Goal: Navigation & Orientation: Find specific page/section

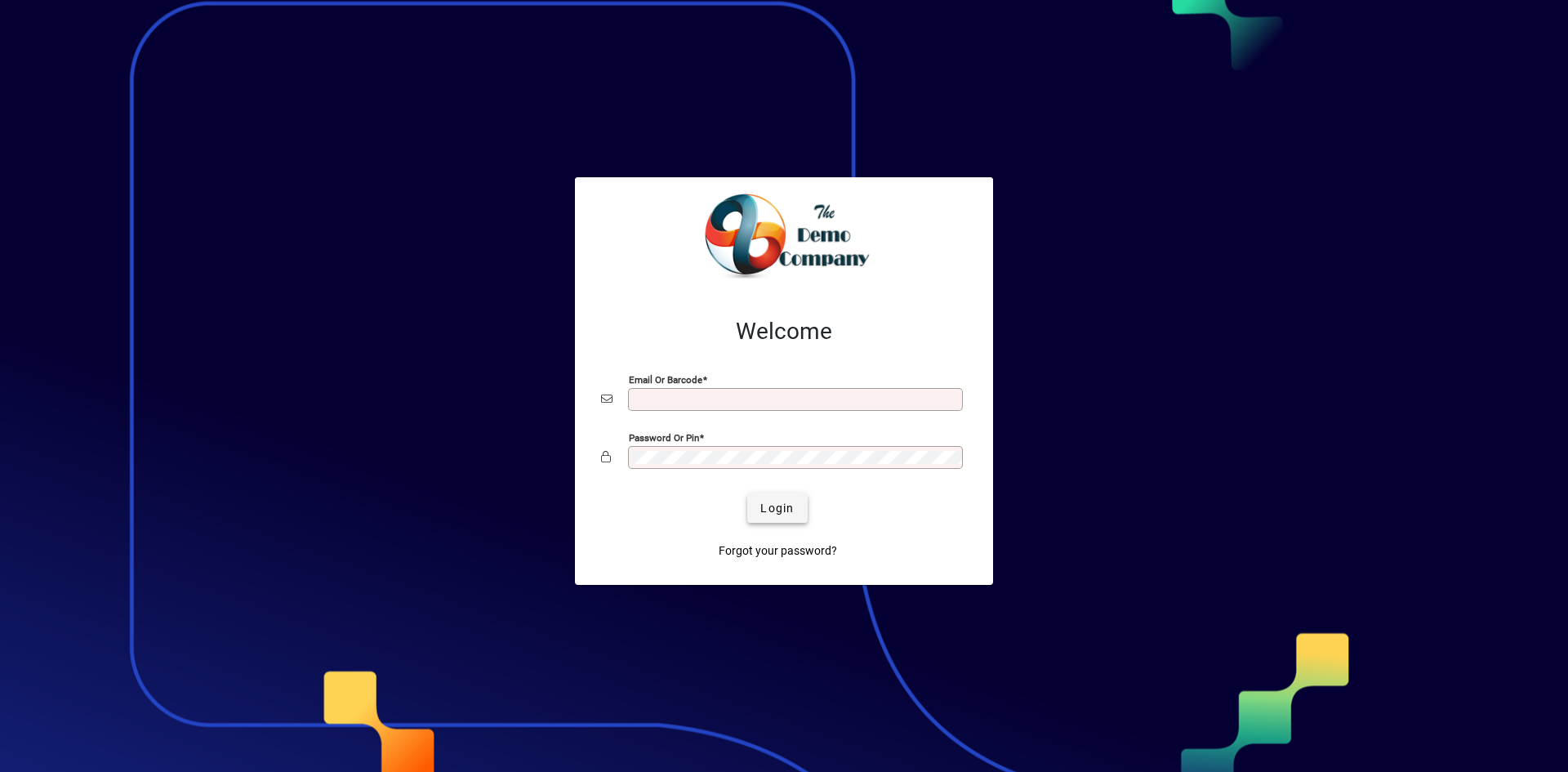
type input "**********"
click at [771, 497] on span "submit" at bounding box center [777, 508] width 60 height 39
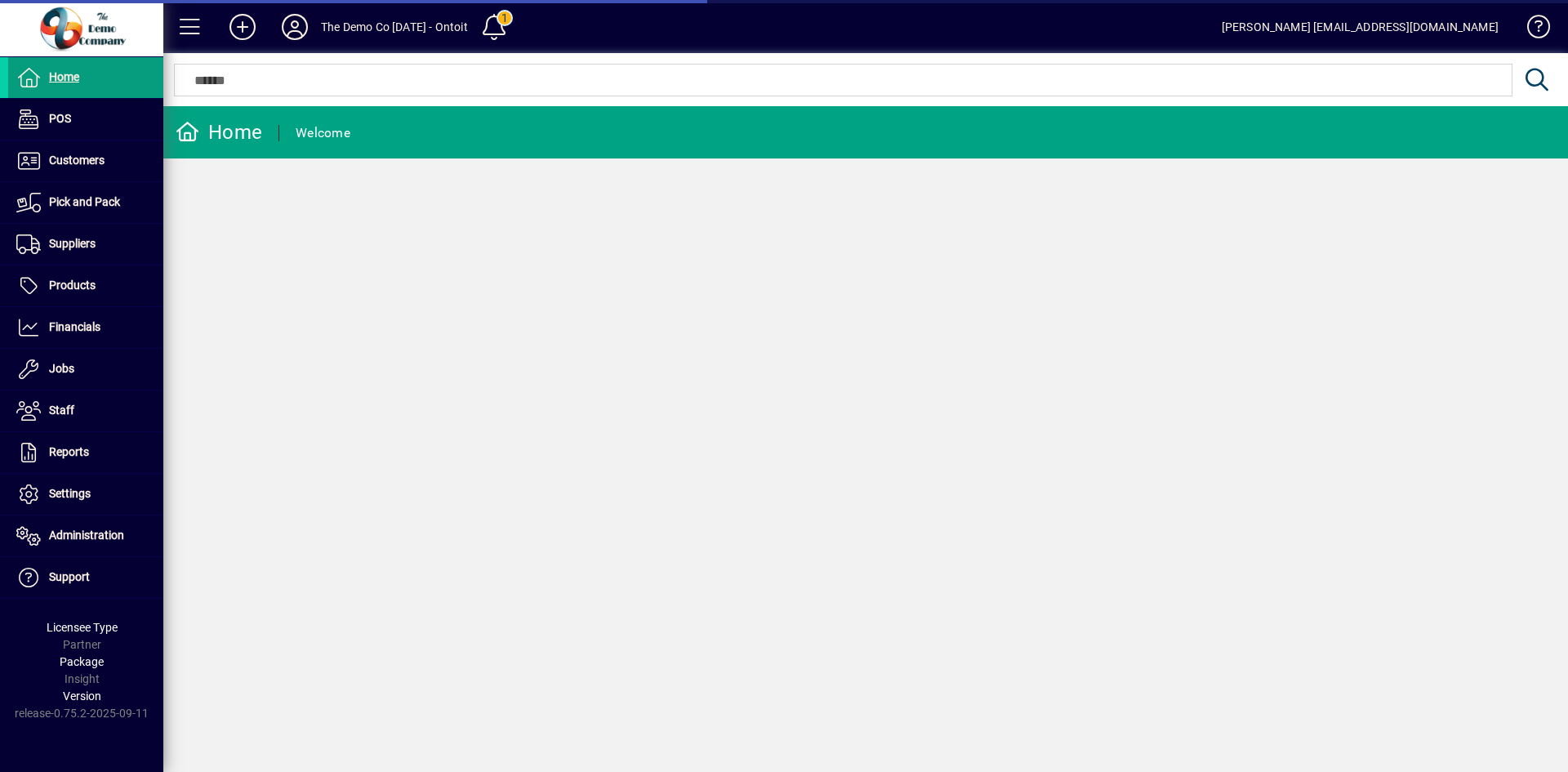
click at [291, 22] on icon at bounding box center [294, 27] width 32 height 26
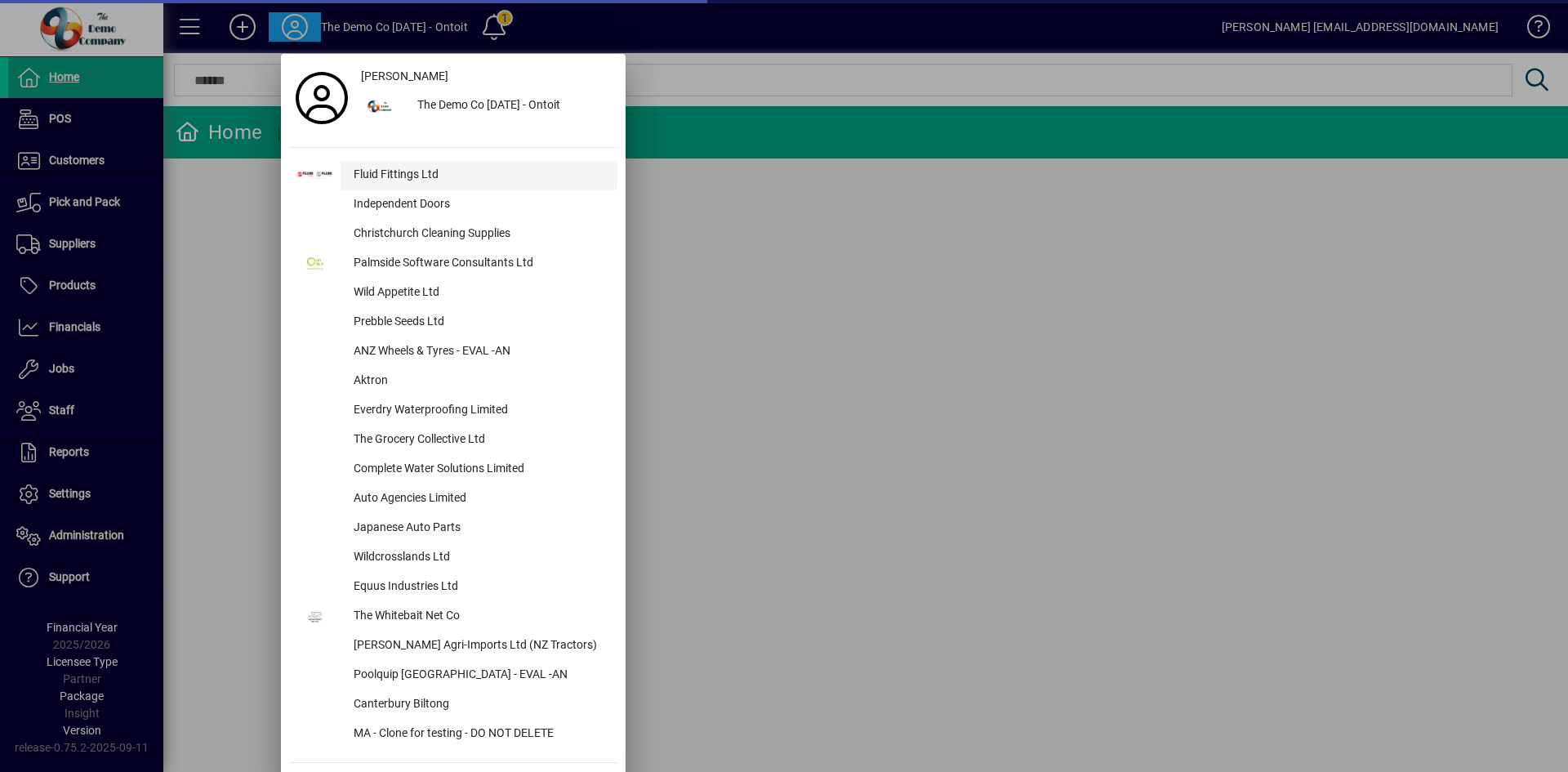
click at [397, 173] on div "Fluid Fittings Ltd" at bounding box center [479, 175] width 277 height 29
